Goal: Find specific page/section: Find specific page/section

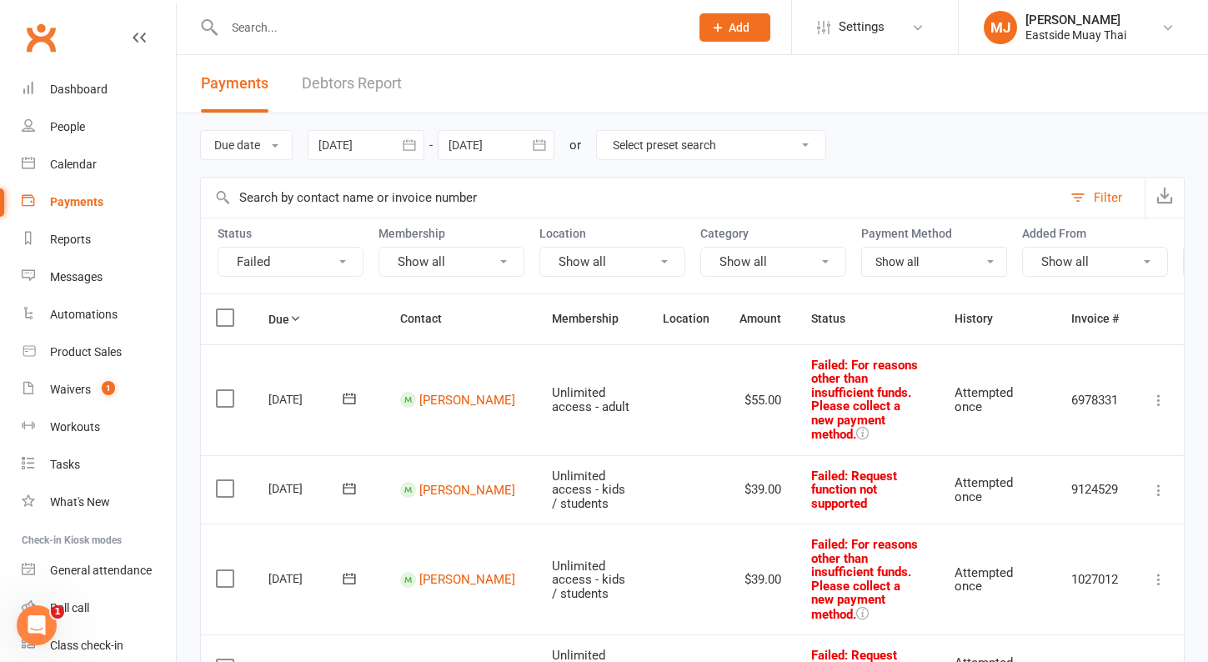
click at [312, 28] on input "text" at bounding box center [448, 27] width 459 height 23
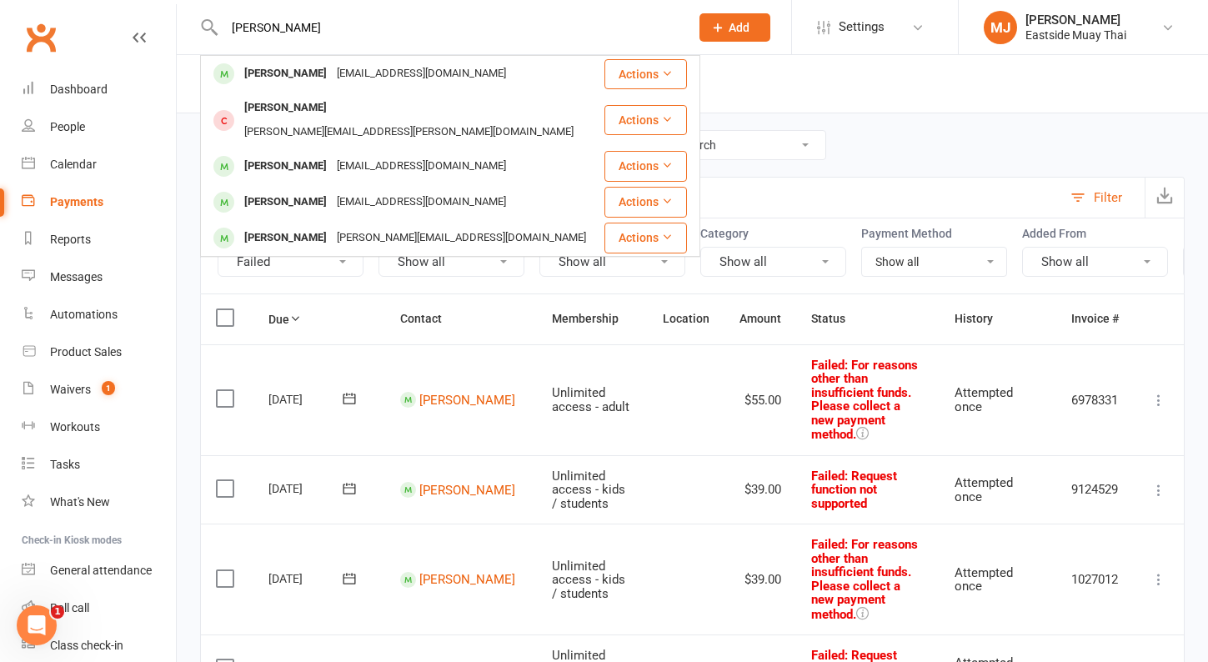
type input "[PERSON_NAME]"
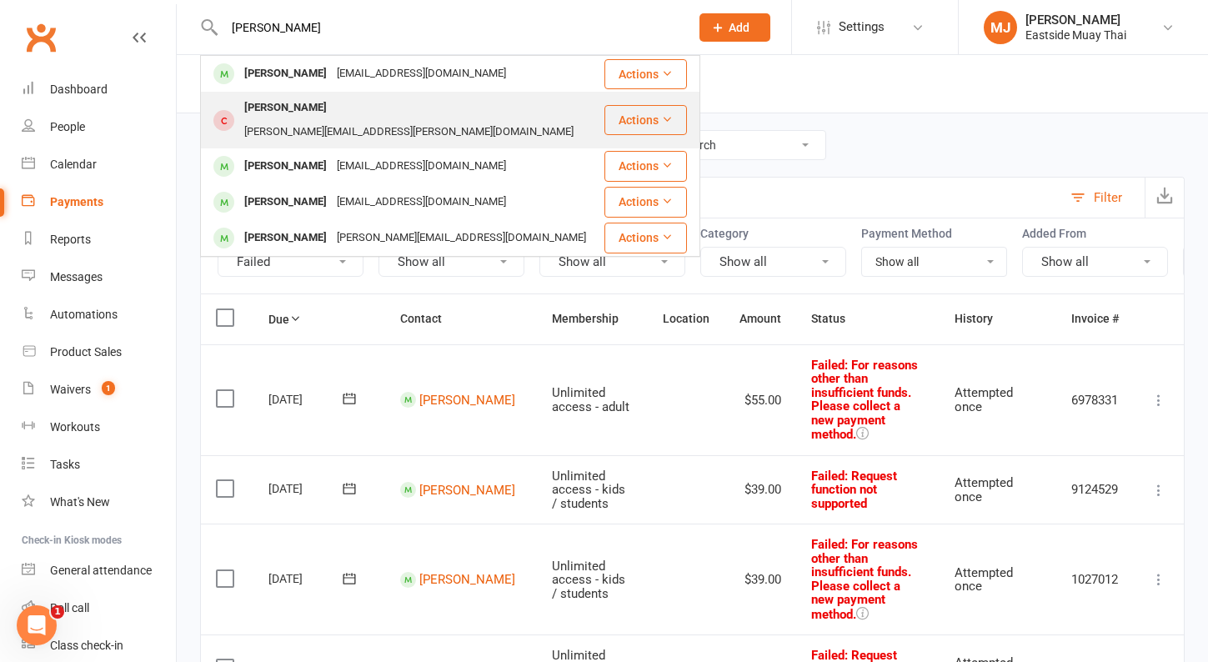
drag, startPoint x: 312, startPoint y: 28, endPoint x: 346, endPoint y: 117, distance: 94.8
click at [332, 117] on div "[PERSON_NAME]" at bounding box center [285, 108] width 93 height 24
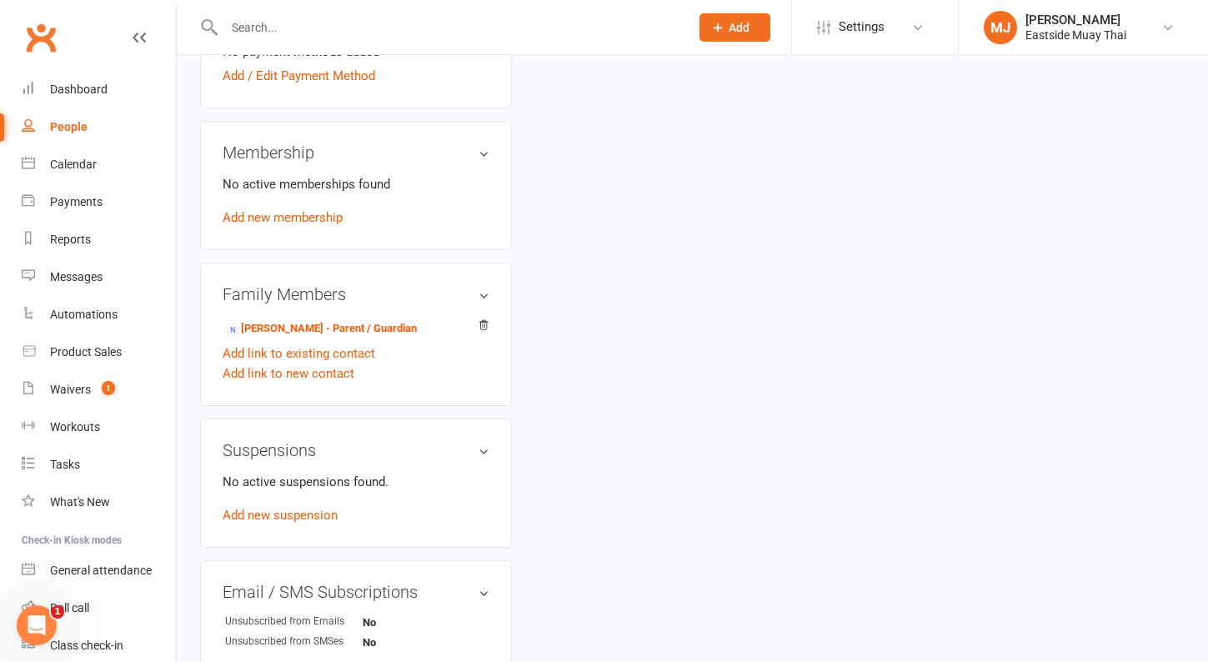
scroll to position [598, 0]
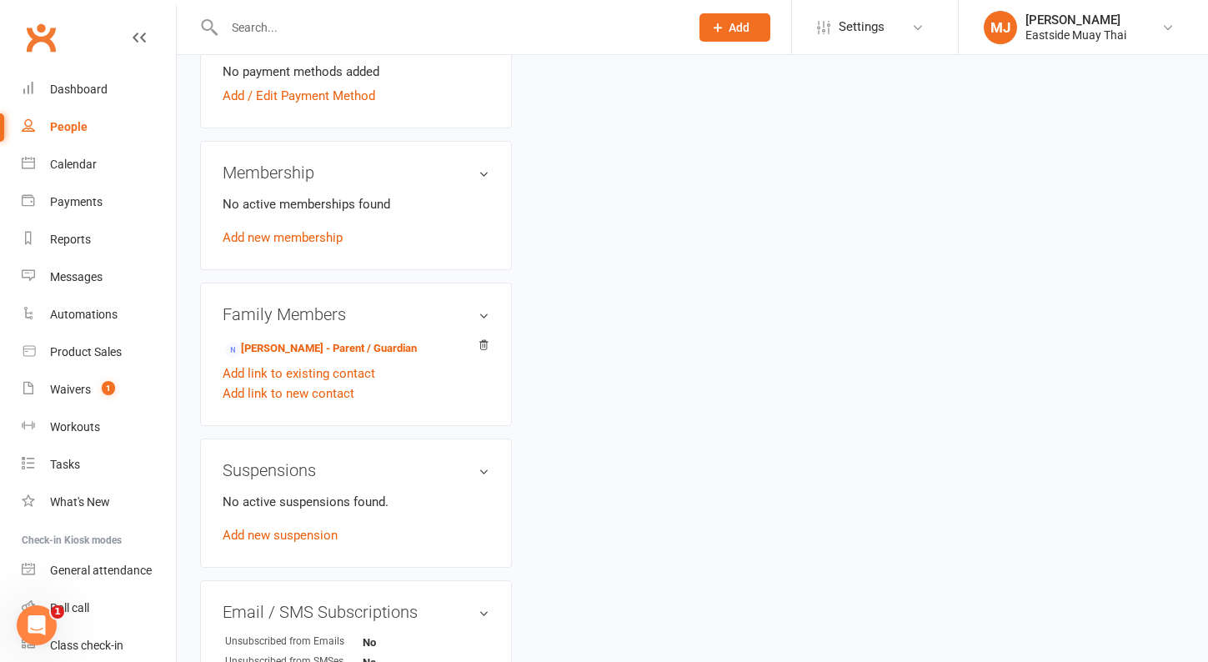
click at [489, 152] on div "Membership No active memberships found Add new membership" at bounding box center [356, 205] width 312 height 129
click at [487, 163] on h3 "Membership" at bounding box center [356, 172] width 267 height 18
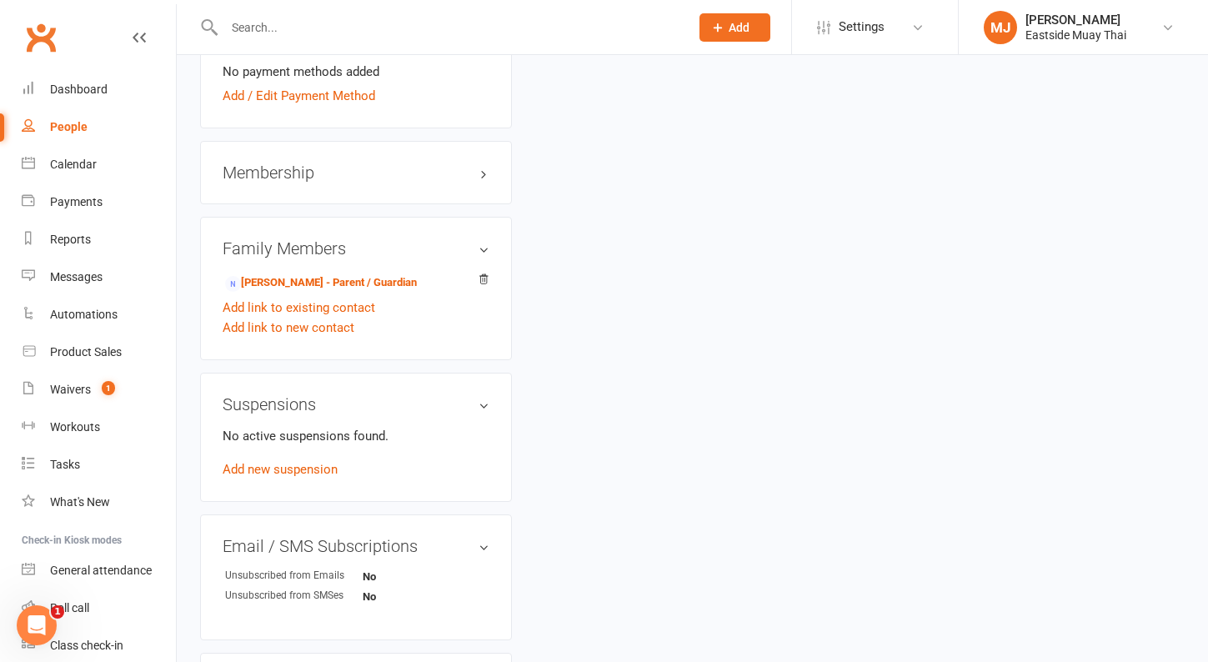
click at [487, 163] on h3 "Membership" at bounding box center [356, 172] width 267 height 18
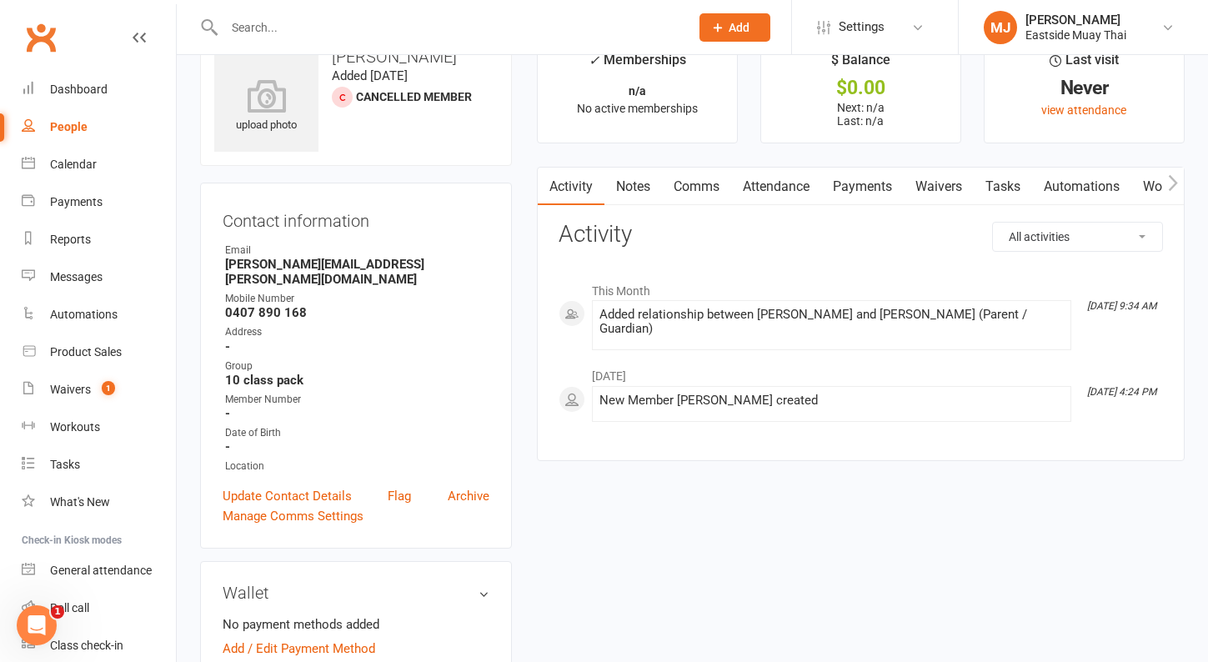
scroll to position [21, 0]
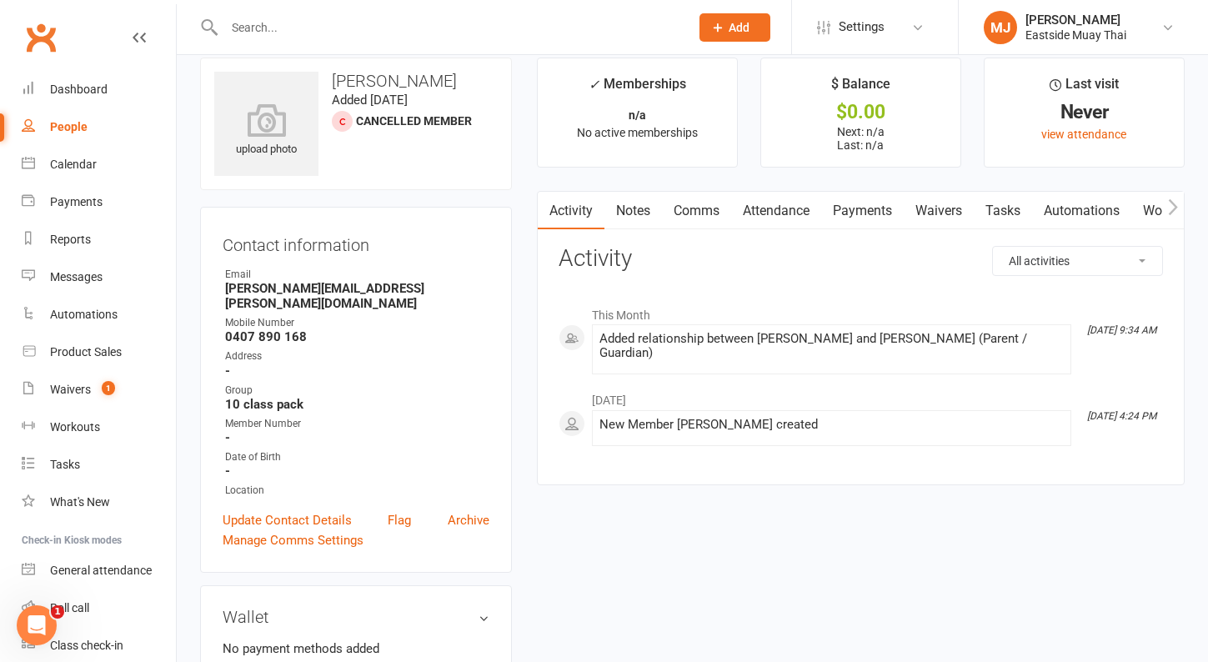
click at [880, 213] on link "Payments" at bounding box center [862, 211] width 83 height 38
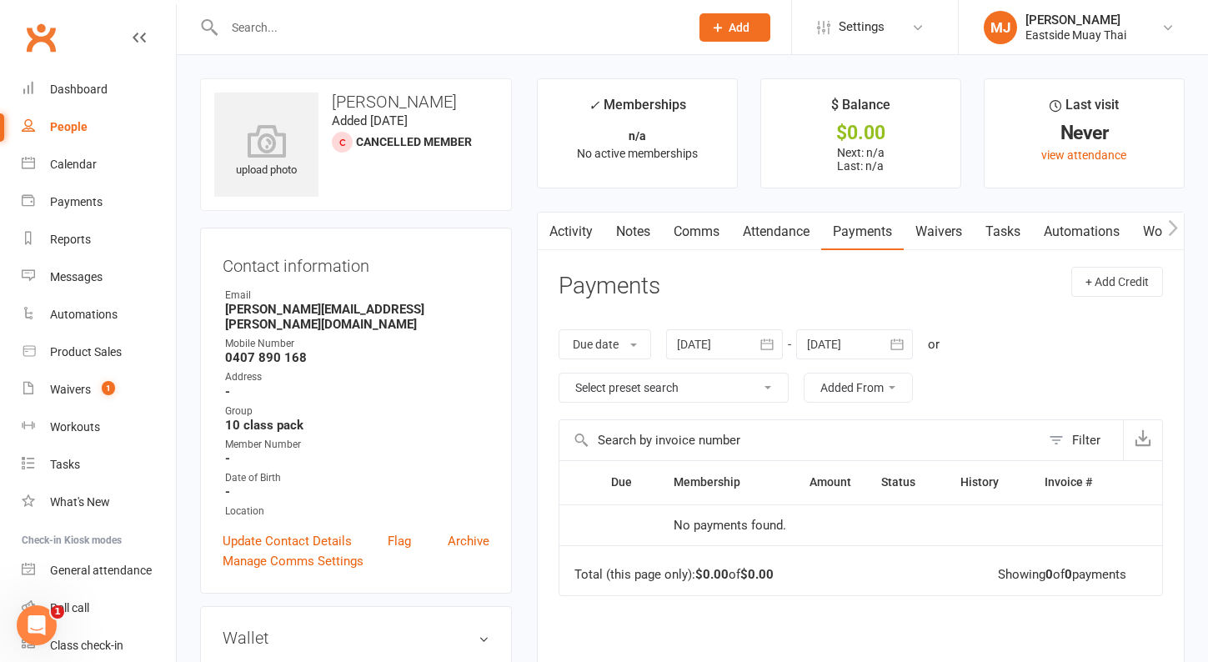
click at [580, 228] on link "Activity" at bounding box center [571, 232] width 67 height 38
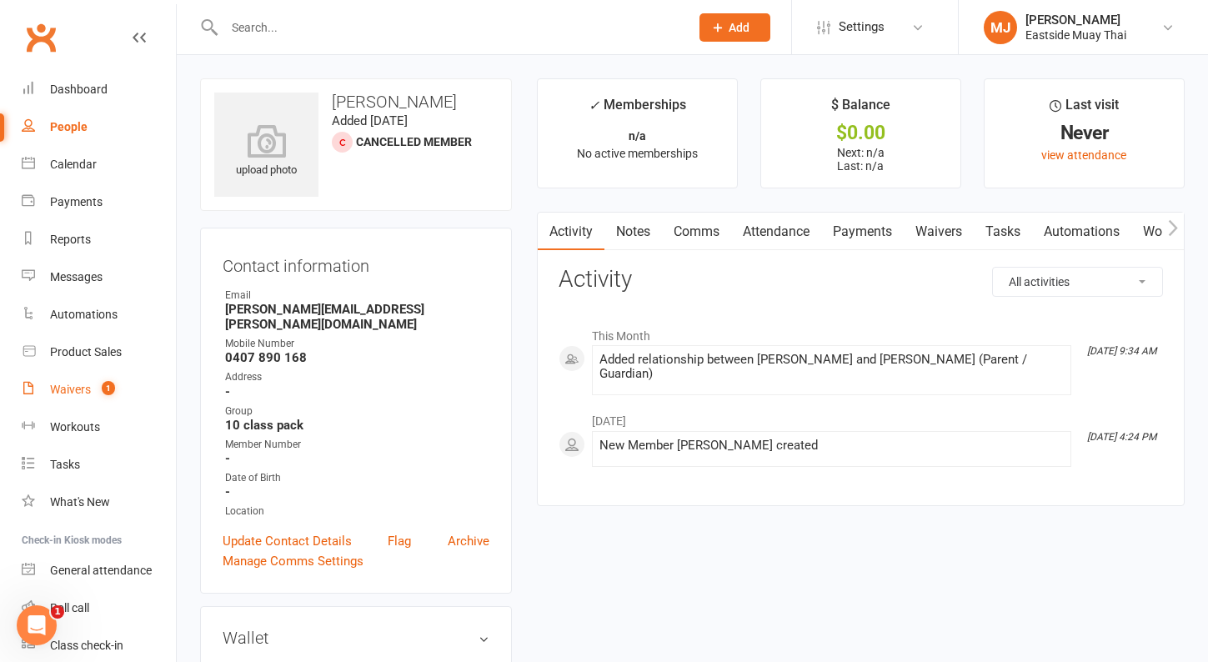
click at [111, 391] on span "1" at bounding box center [108, 388] width 13 height 14
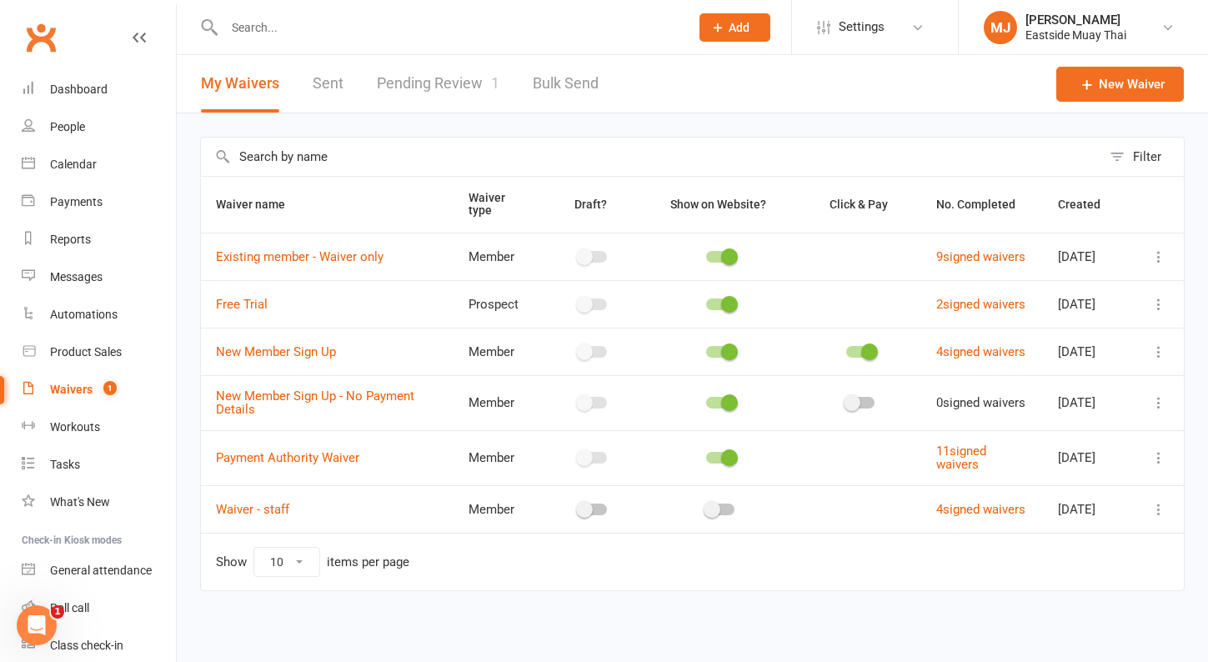
click at [421, 83] on link "Pending Review 1" at bounding box center [438, 84] width 123 height 58
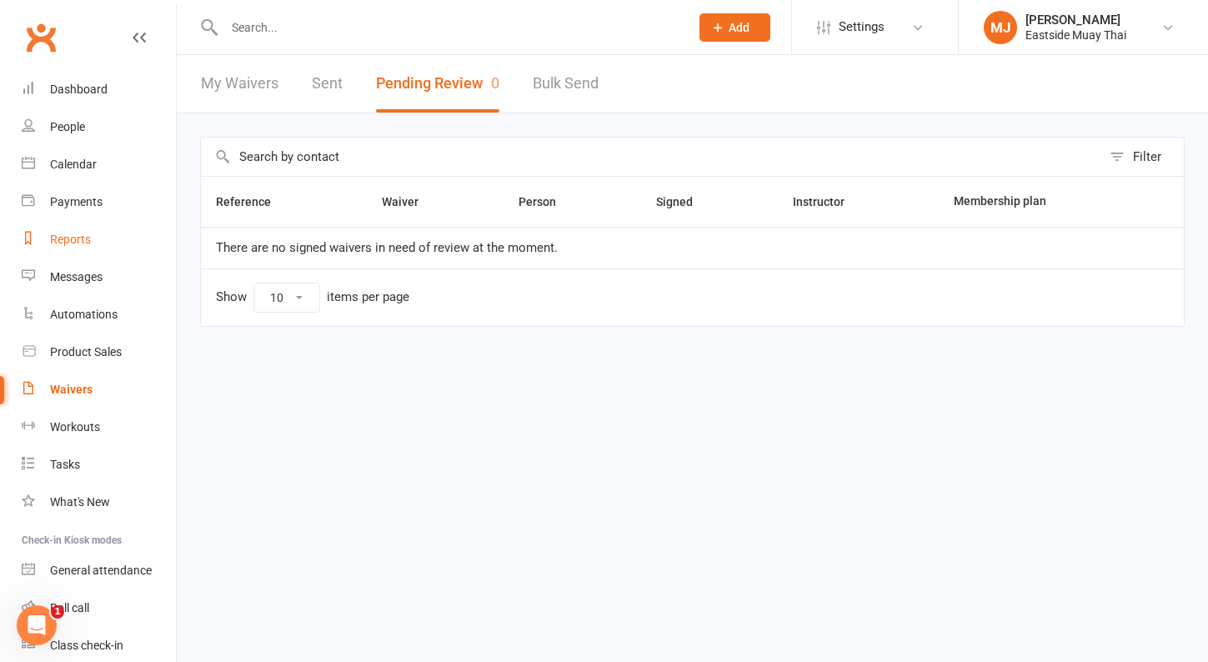
click at [87, 248] on link "Reports" at bounding box center [99, 240] width 154 height 38
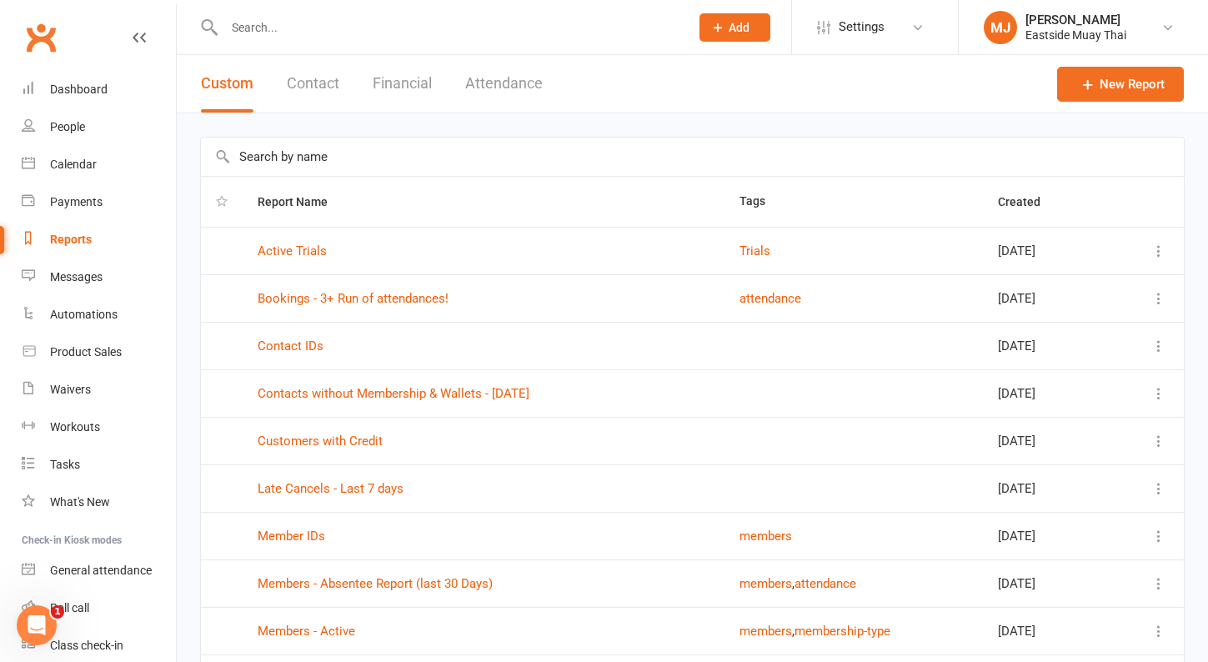
click at [403, 84] on button "Financial" at bounding box center [402, 84] width 59 height 58
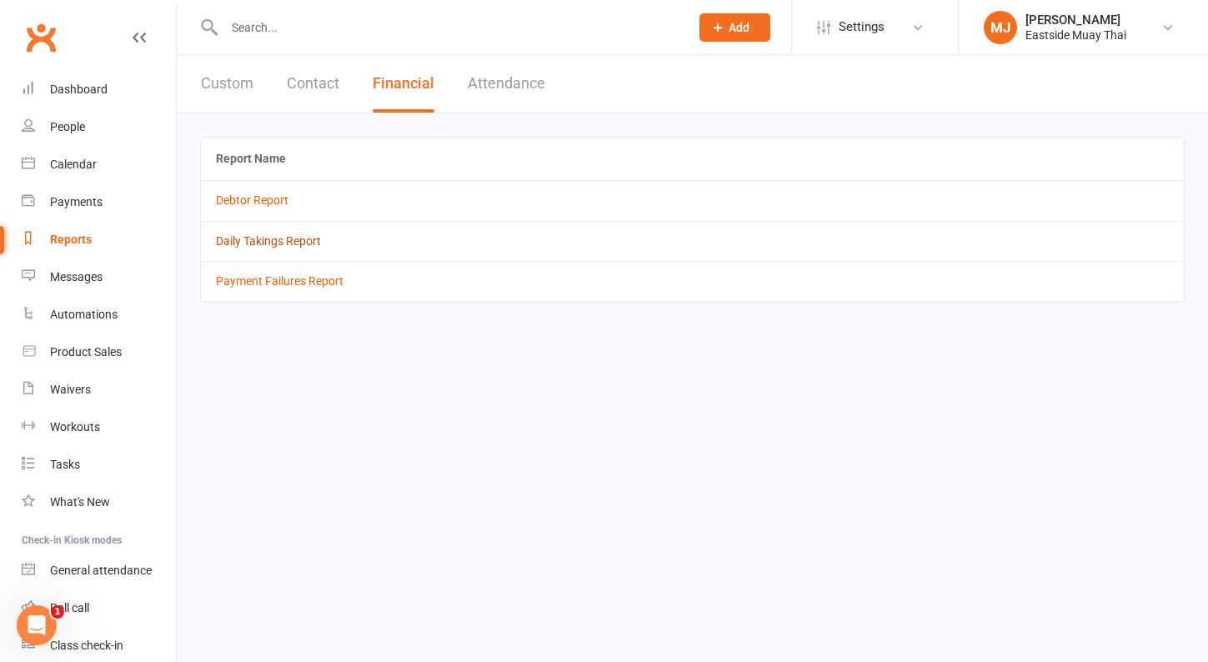
click at [284, 238] on link "Daily Takings Report" at bounding box center [268, 240] width 105 height 13
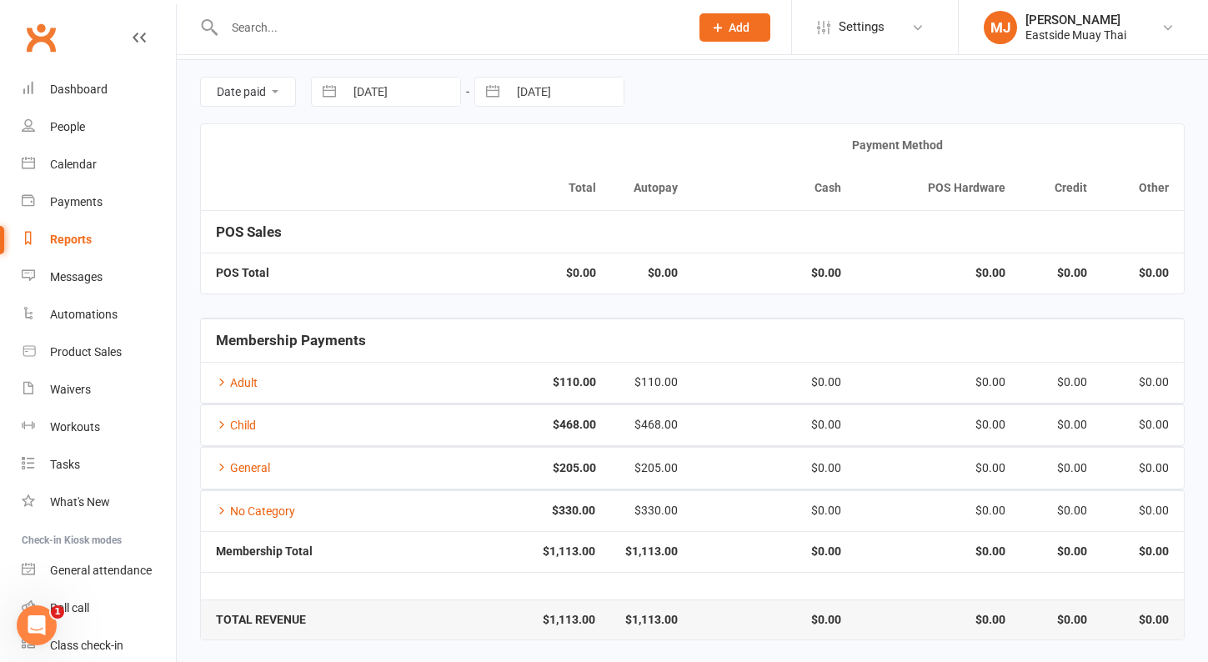
scroll to position [52, 0]
click at [316, 427] on td "Child" at bounding box center [324, 426] width 246 height 41
click at [223, 429] on link "Child" at bounding box center [236, 426] width 40 height 13
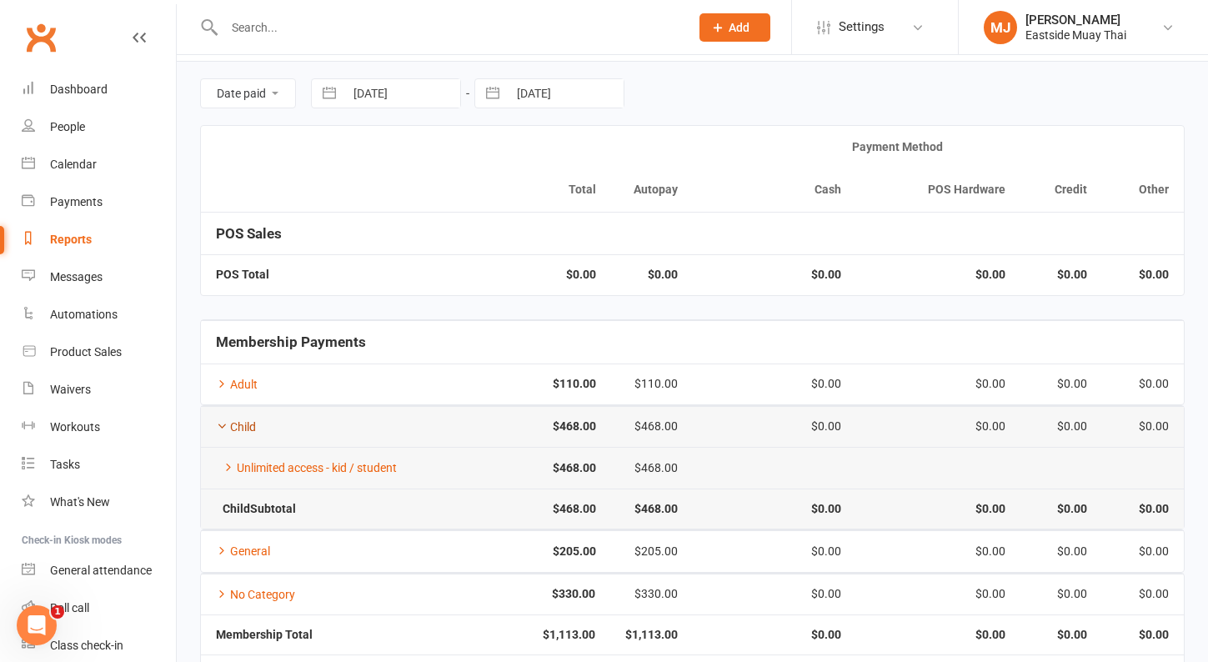
click at [238, 423] on link "Child" at bounding box center [236, 426] width 40 height 13
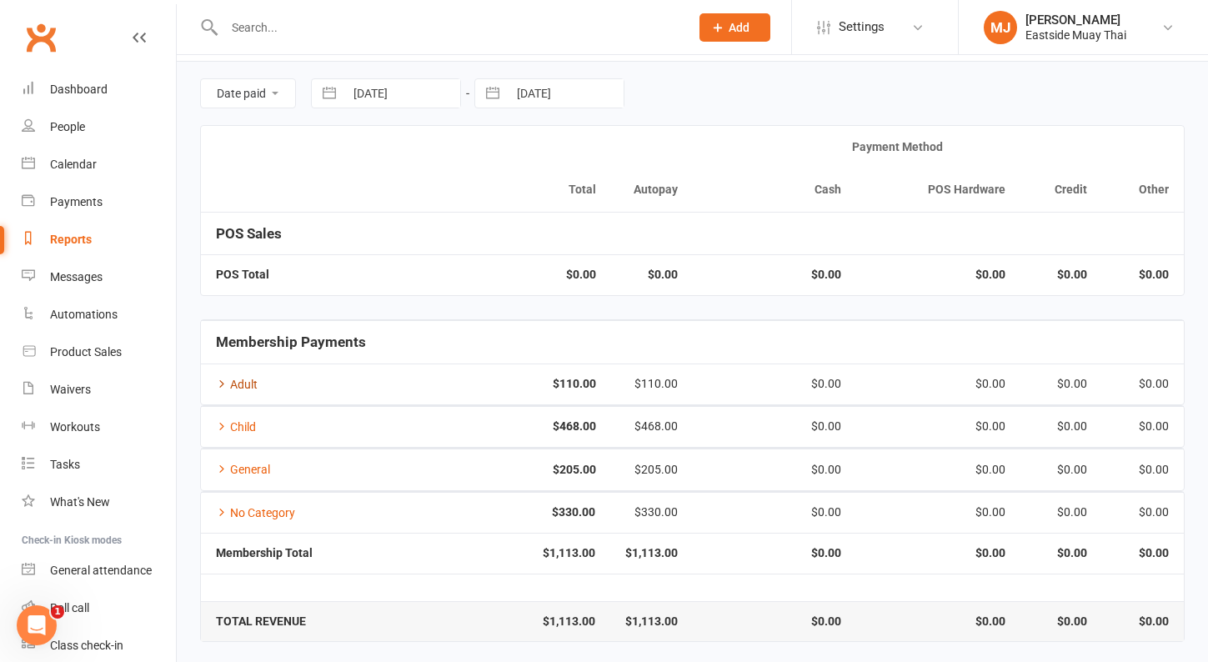
click at [248, 378] on link "Adult" at bounding box center [237, 384] width 42 height 13
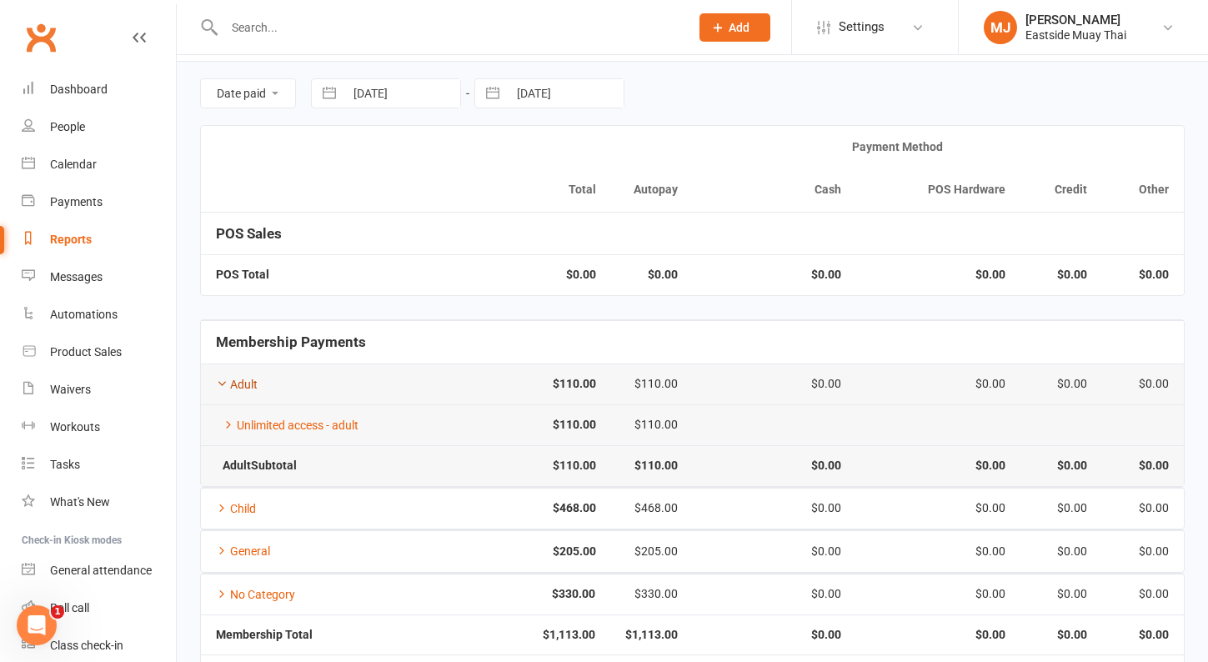
click at [243, 380] on link "Adult" at bounding box center [237, 384] width 42 height 13
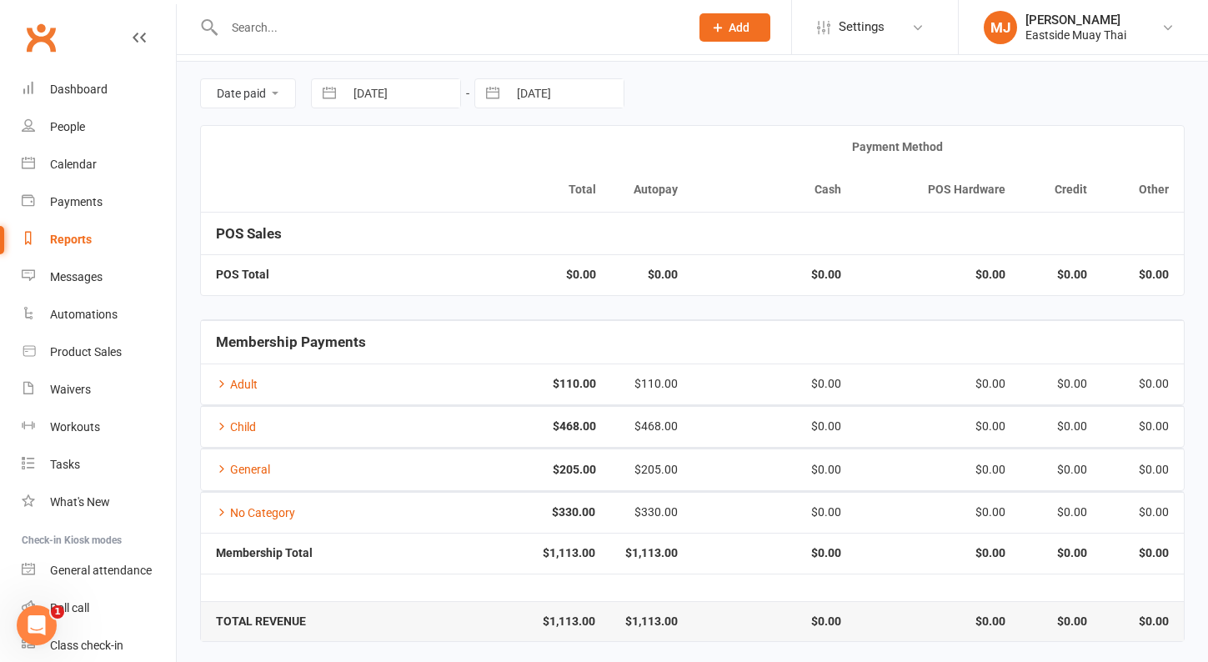
click at [141, 38] on icon at bounding box center [139, 37] width 13 height 13
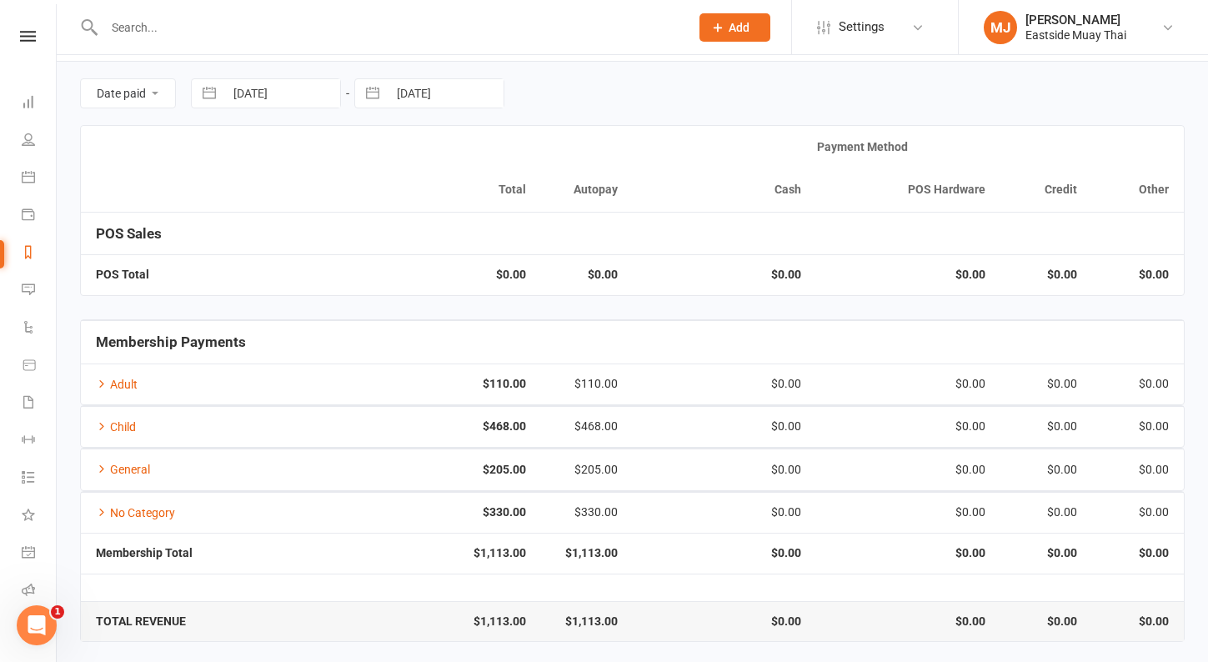
click at [114, 27] on input "text" at bounding box center [388, 27] width 579 height 23
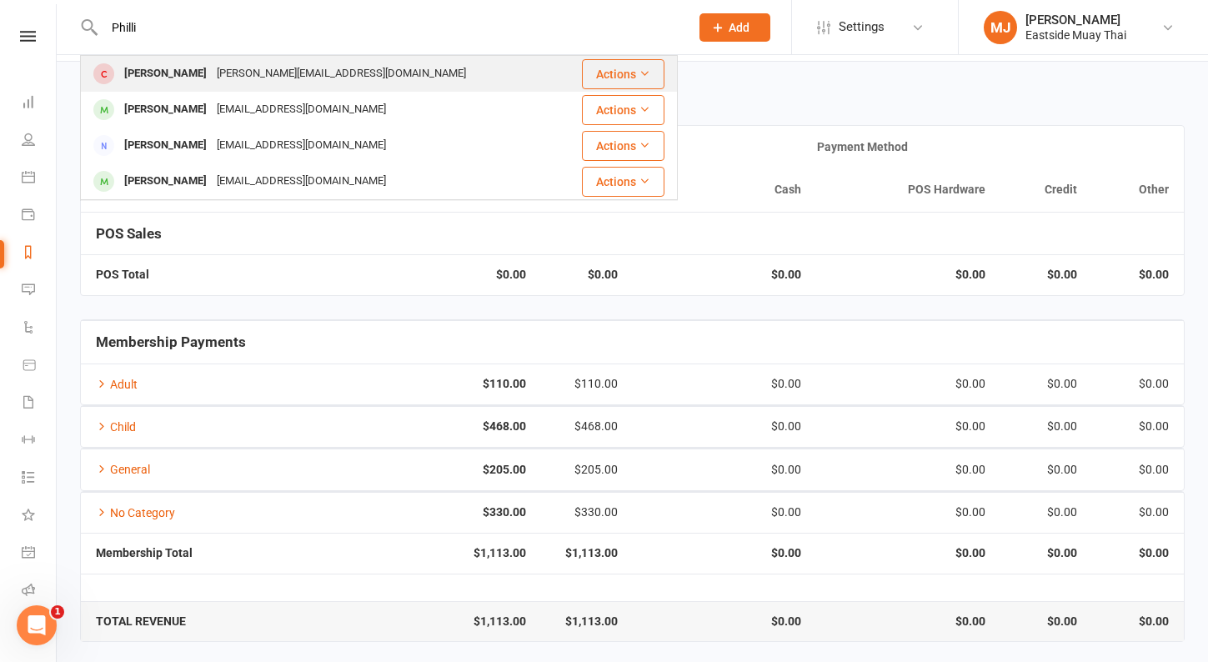
type input "Philli"
click at [212, 79] on div "[PERSON_NAME][EMAIL_ADDRESS][DOMAIN_NAME]" at bounding box center [341, 74] width 259 height 24
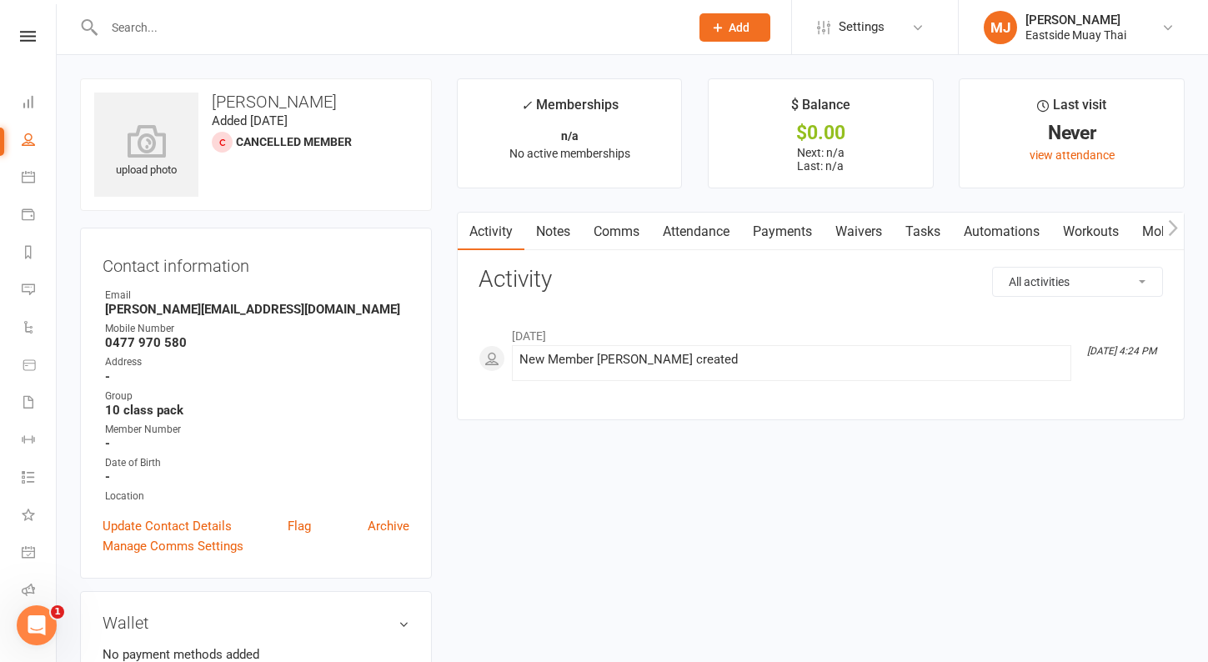
scroll to position [57, 0]
